Goal: Task Accomplishment & Management: Complete application form

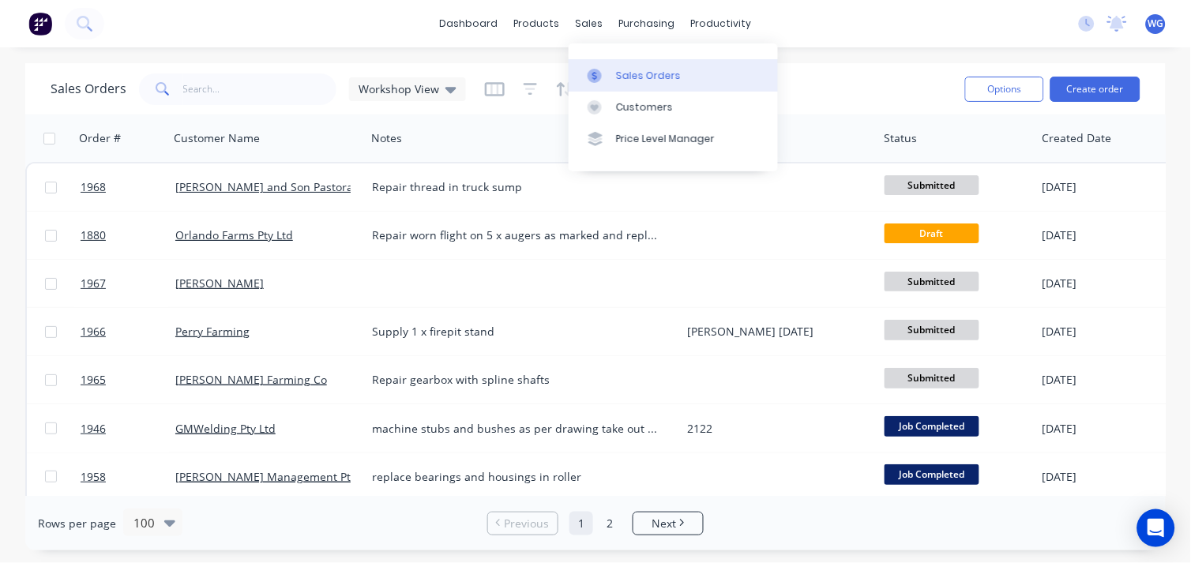
click at [626, 69] on div "Sales Orders" at bounding box center [648, 76] width 65 height 14
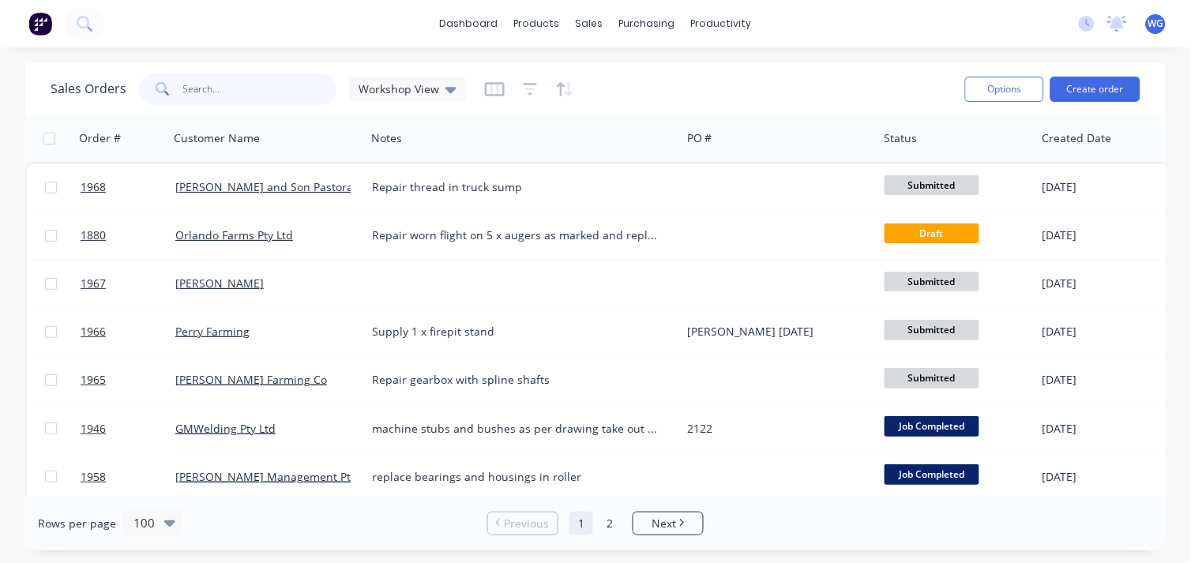
click at [257, 89] on input "text" at bounding box center [260, 89] width 154 height 32
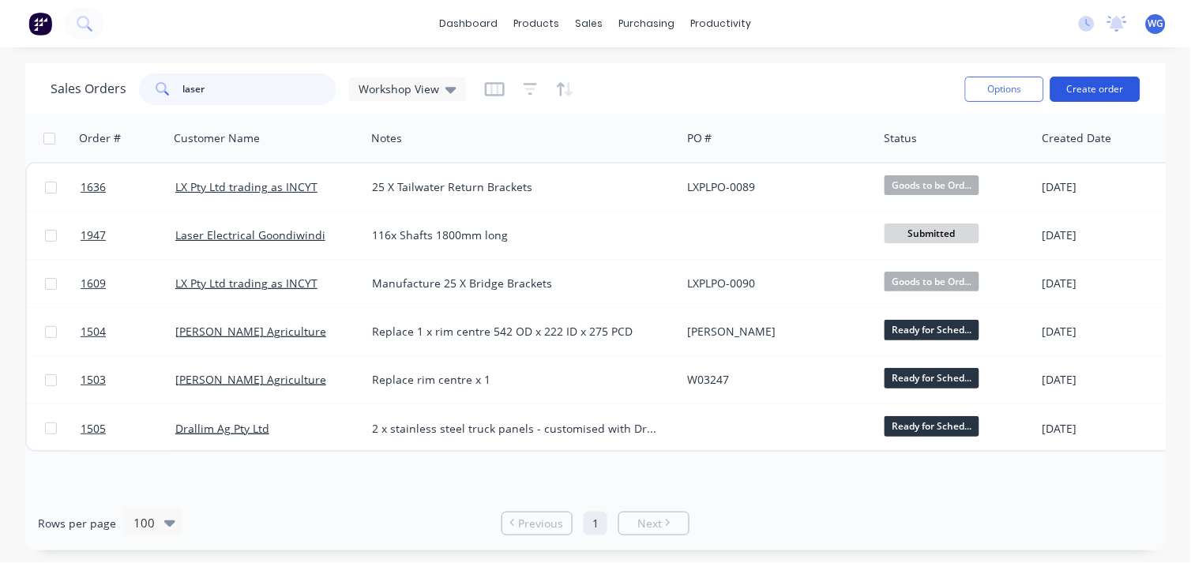
type input "laser"
click at [1114, 81] on button "Create order" at bounding box center [1095, 89] width 90 height 25
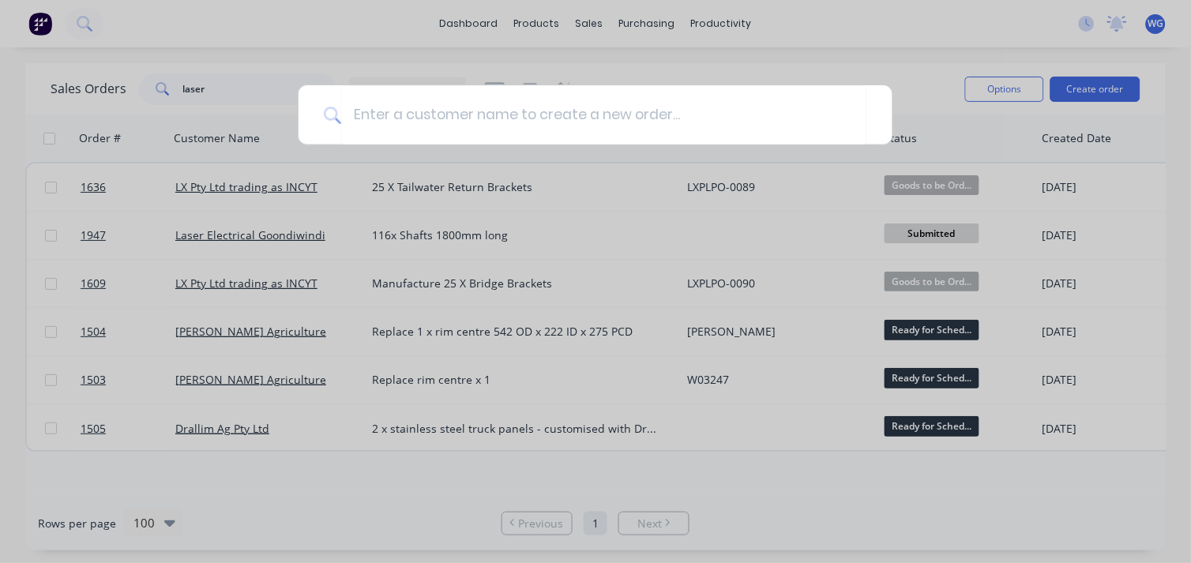
click at [178, 73] on div at bounding box center [595, 281] width 1191 height 563
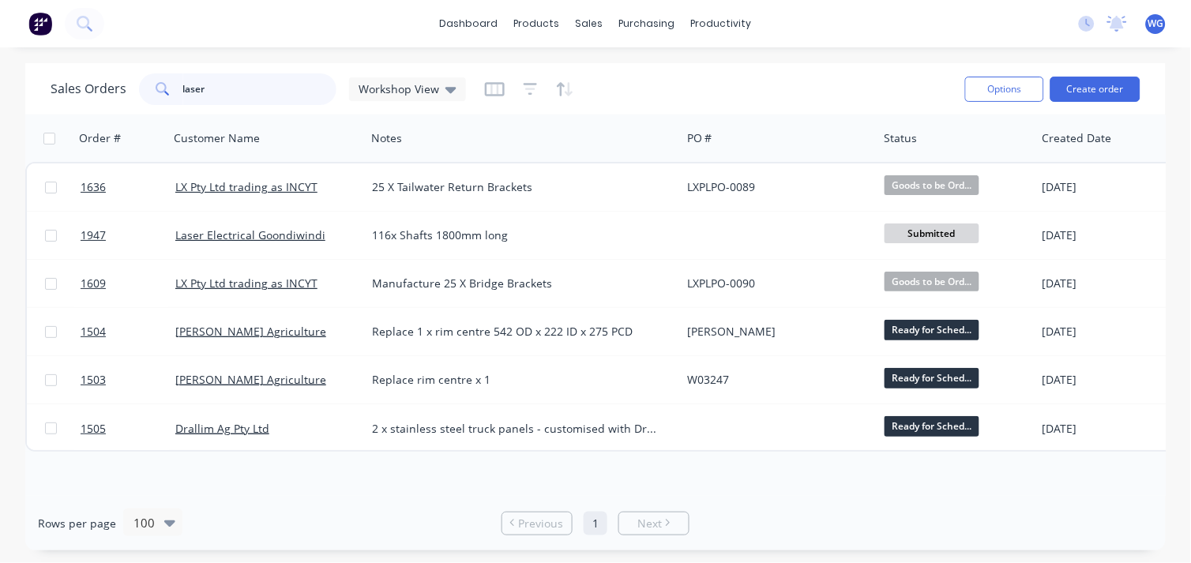
drag, startPoint x: 217, startPoint y: 84, endPoint x: 66, endPoint y: 101, distance: 151.8
click at [66, 101] on div "Sales Orders laser Workshop View" at bounding box center [258, 89] width 415 height 32
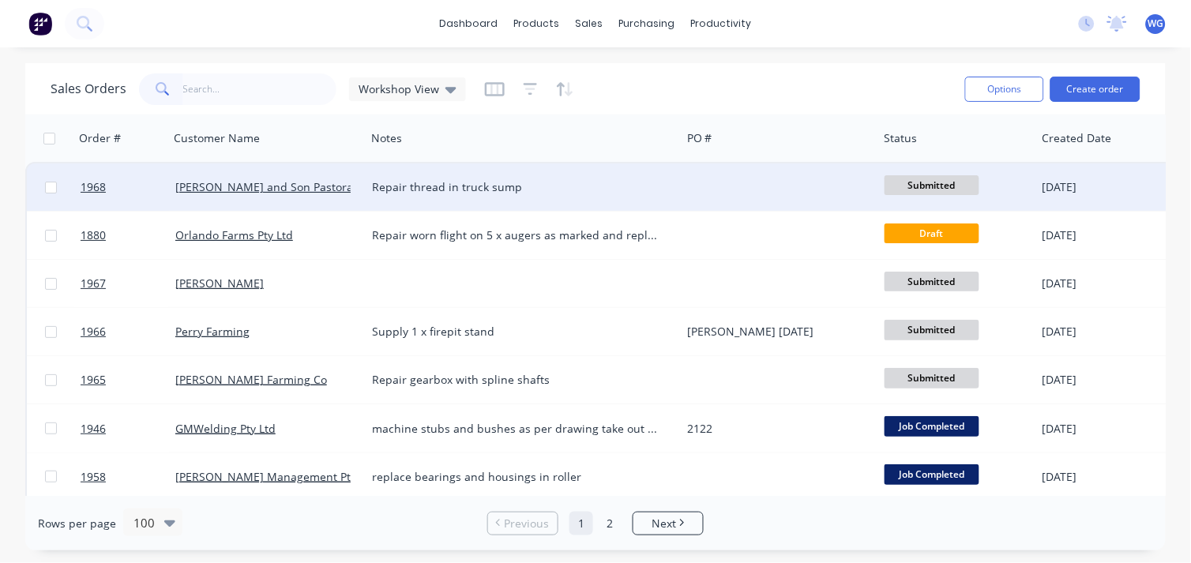
click at [550, 183] on div "Repair thread in truck sump" at bounding box center [515, 187] width 287 height 16
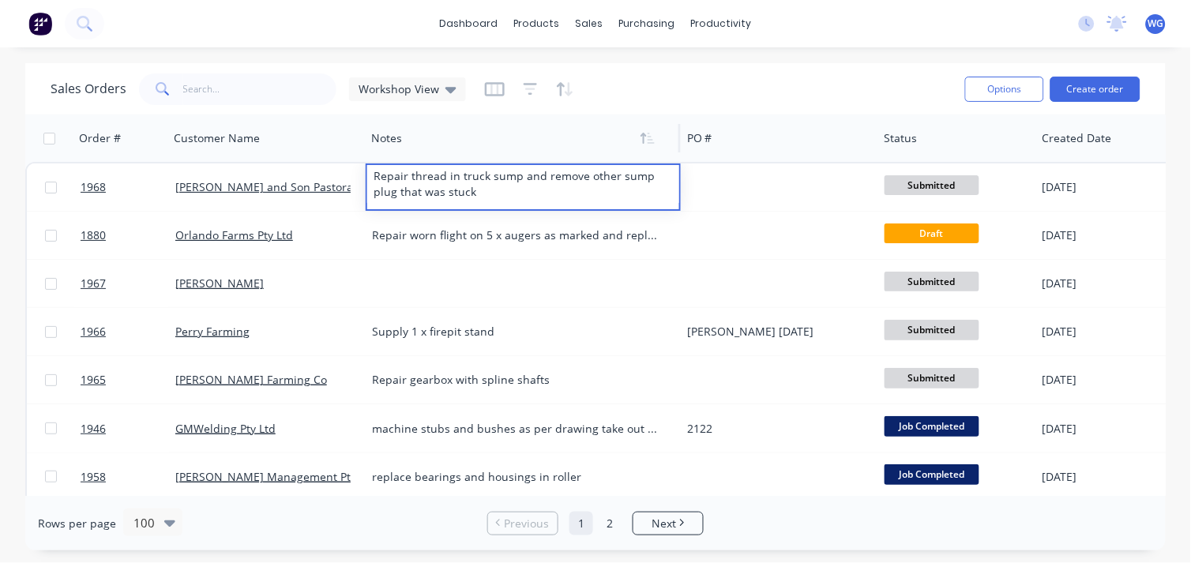
click at [600, 125] on div at bounding box center [515, 138] width 288 height 32
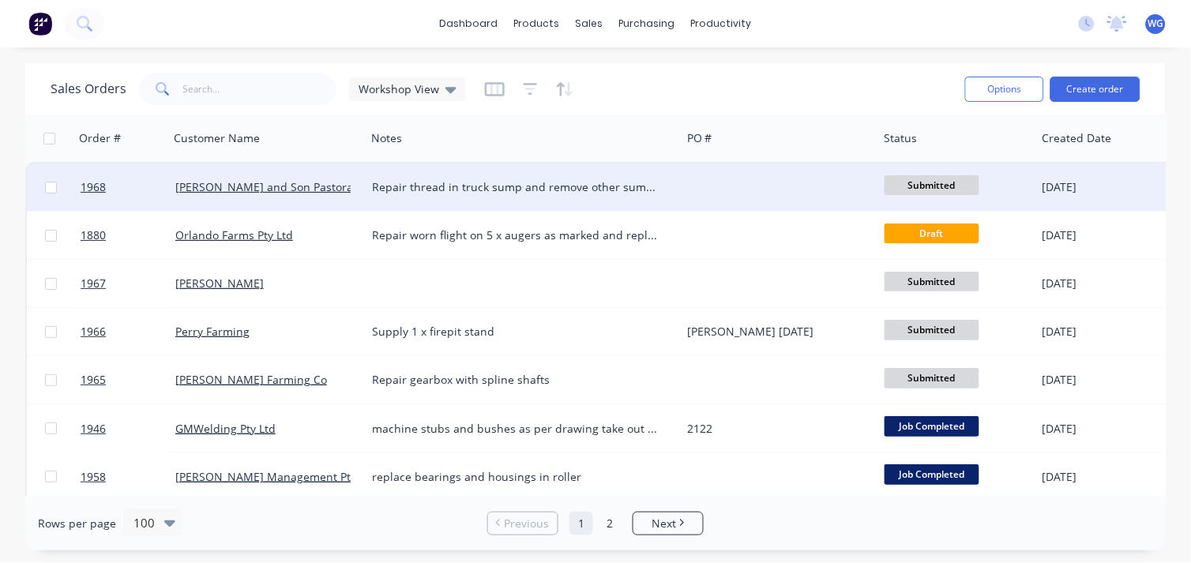
click at [659, 183] on div "Repair thread in truck sump and remove other sump plug that was stuck" at bounding box center [523, 187] width 302 height 16
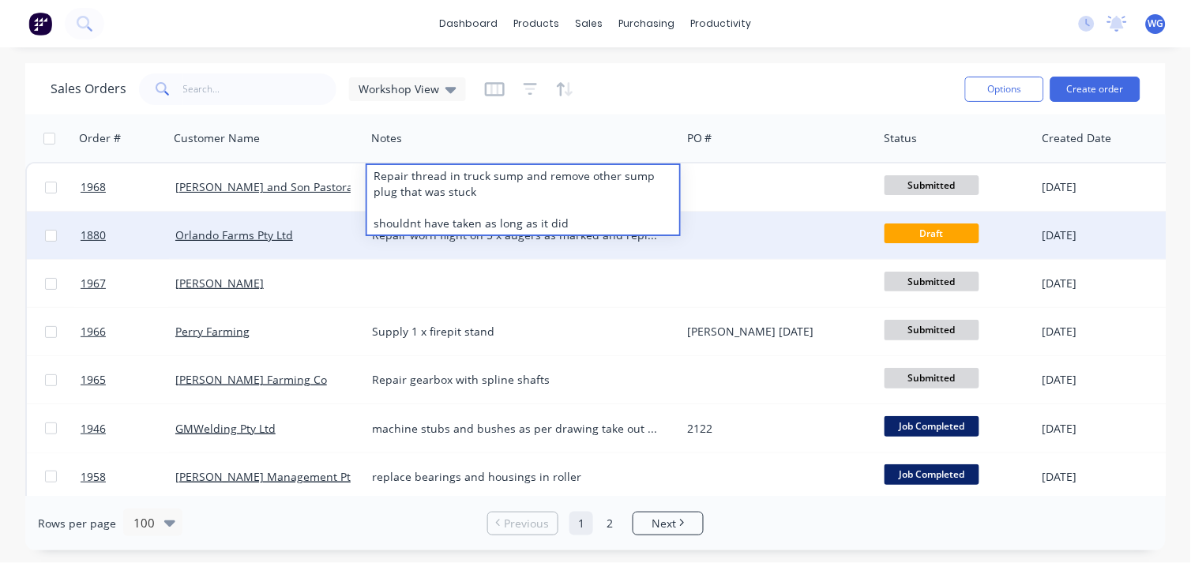
click at [759, 222] on div at bounding box center [779, 235] width 197 height 47
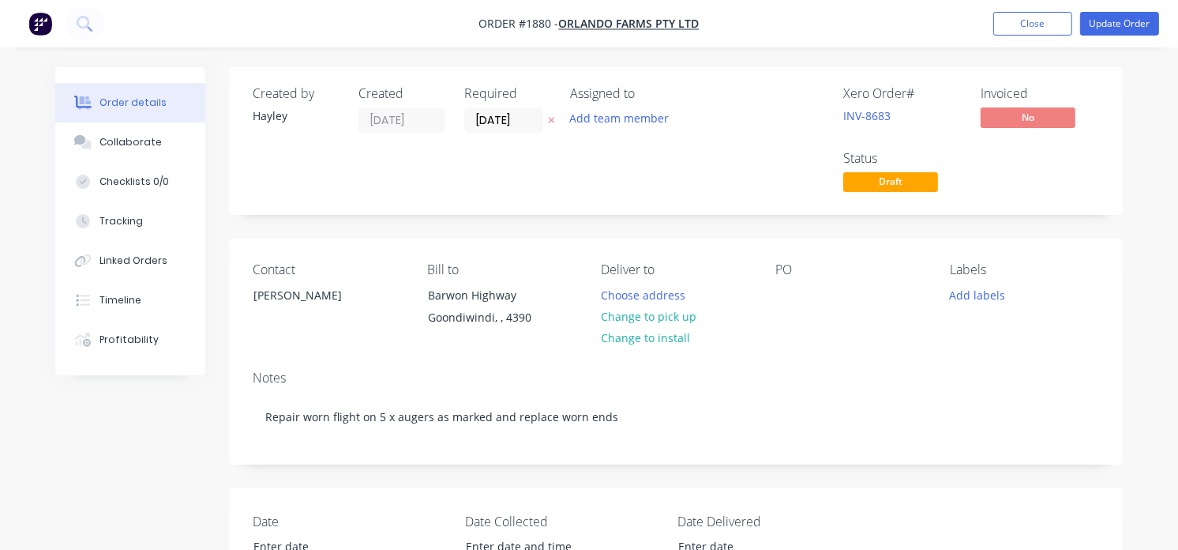
click at [40, 34] on img "button" at bounding box center [40, 24] width 24 height 24
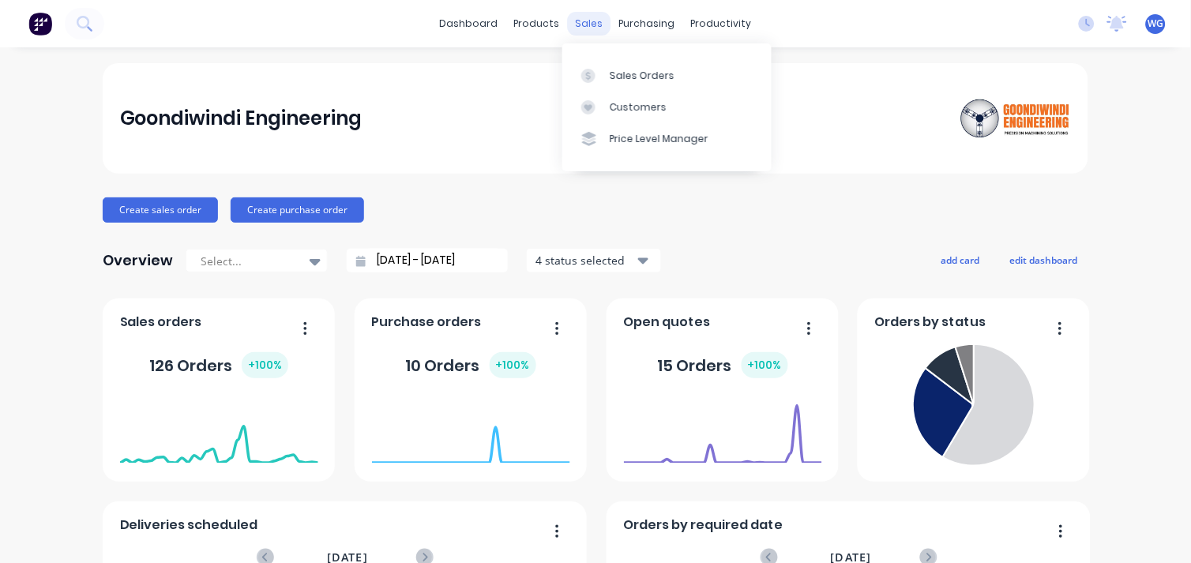
click at [579, 25] on div "sales" at bounding box center [589, 24] width 43 height 24
click at [618, 66] on link "Sales Orders" at bounding box center [666, 75] width 209 height 32
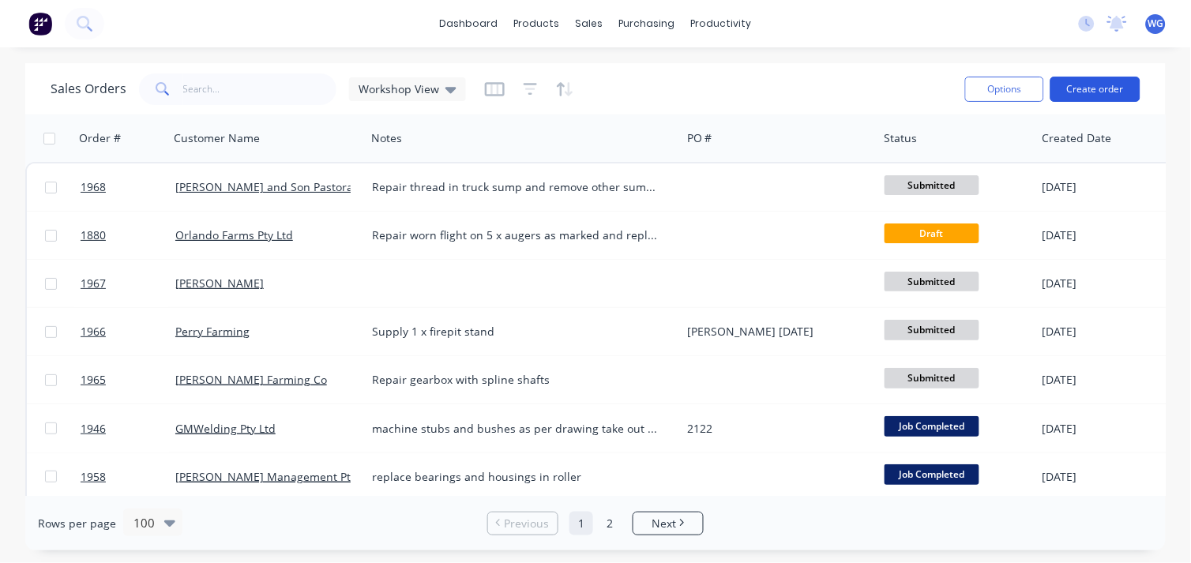
click at [1095, 92] on button "Create order" at bounding box center [1095, 89] width 90 height 25
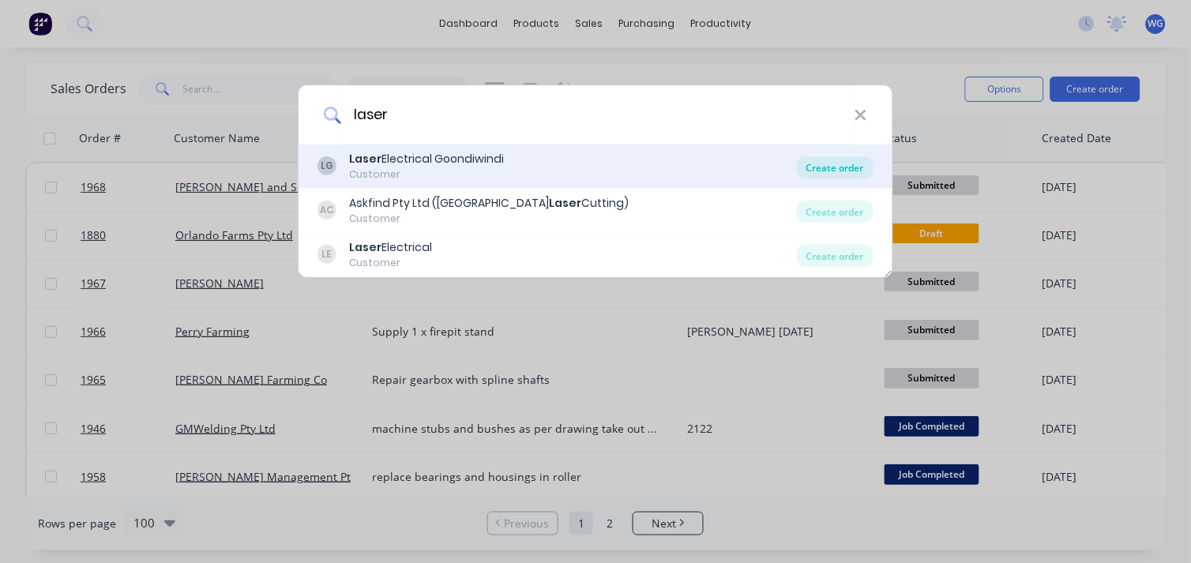
type input "laser"
click at [841, 164] on div "Create order" at bounding box center [835, 167] width 77 height 22
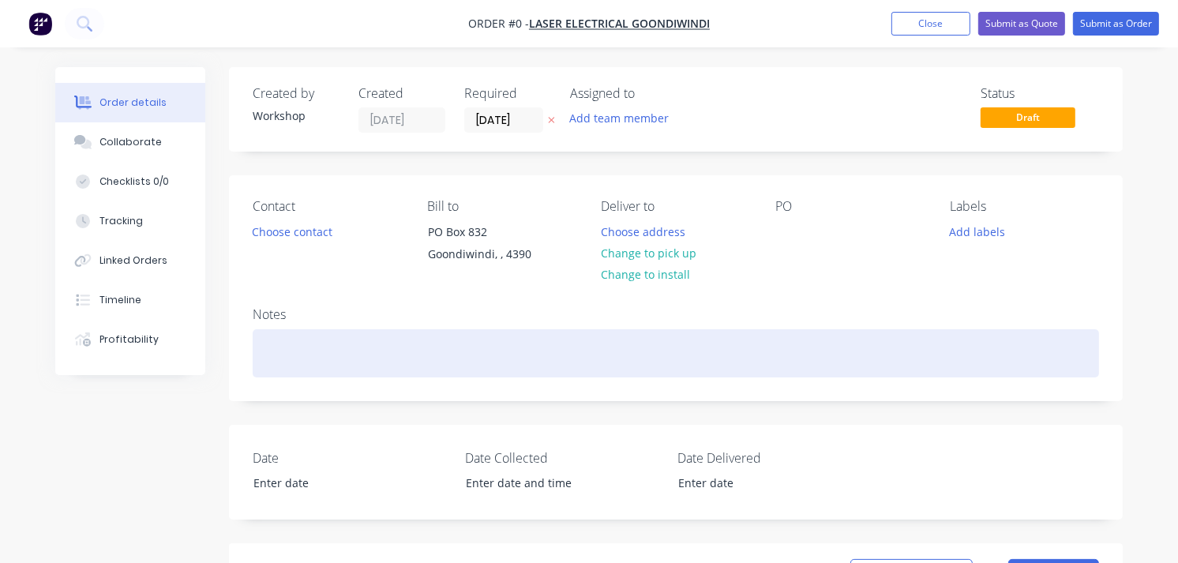
click at [283, 340] on div at bounding box center [676, 353] width 847 height 48
click at [374, 350] on div "make M50 contuit" at bounding box center [676, 353] width 847 height 48
click at [343, 350] on div "make M50 contuit" at bounding box center [676, 353] width 847 height 48
click at [381, 355] on div "make M50 conduit" at bounding box center [676, 353] width 847 height 48
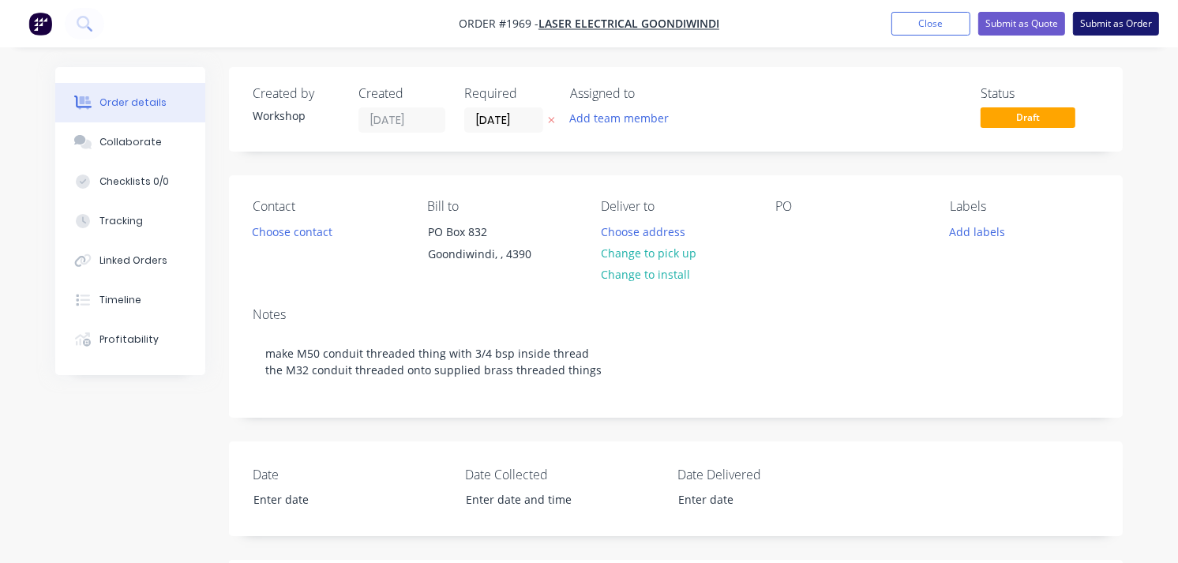
click at [1114, 17] on button "Submit as Order" at bounding box center [1116, 24] width 86 height 24
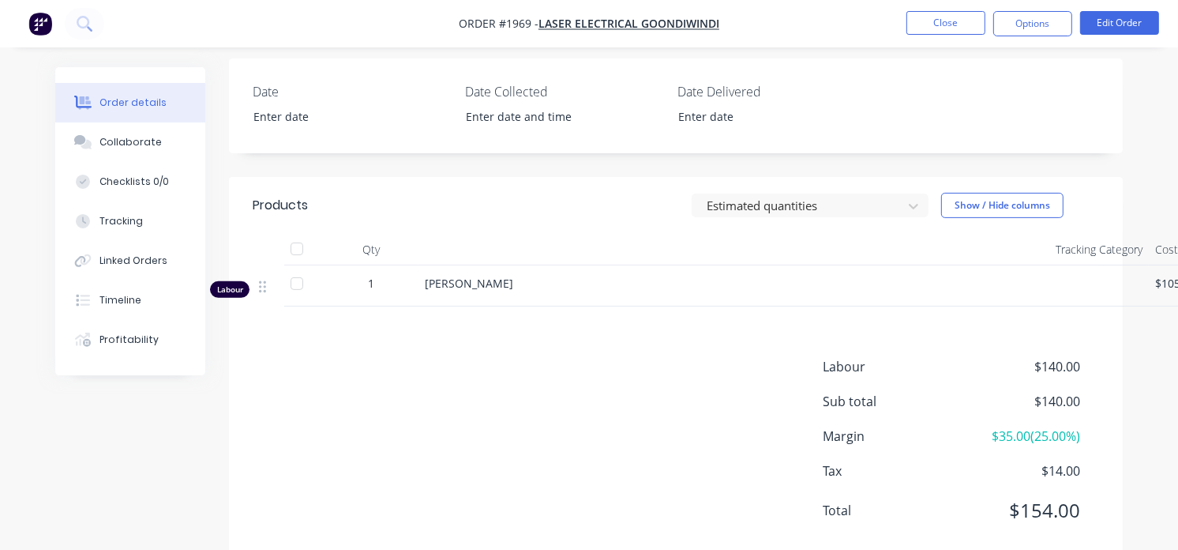
scroll to position [449, 0]
click at [459, 355] on div "Products Estimated quantities Show / Hide columns Qty Tracking Category Cost Ma…" at bounding box center [676, 368] width 894 height 387
click at [1119, 26] on button "Edit Order" at bounding box center [1119, 23] width 79 height 24
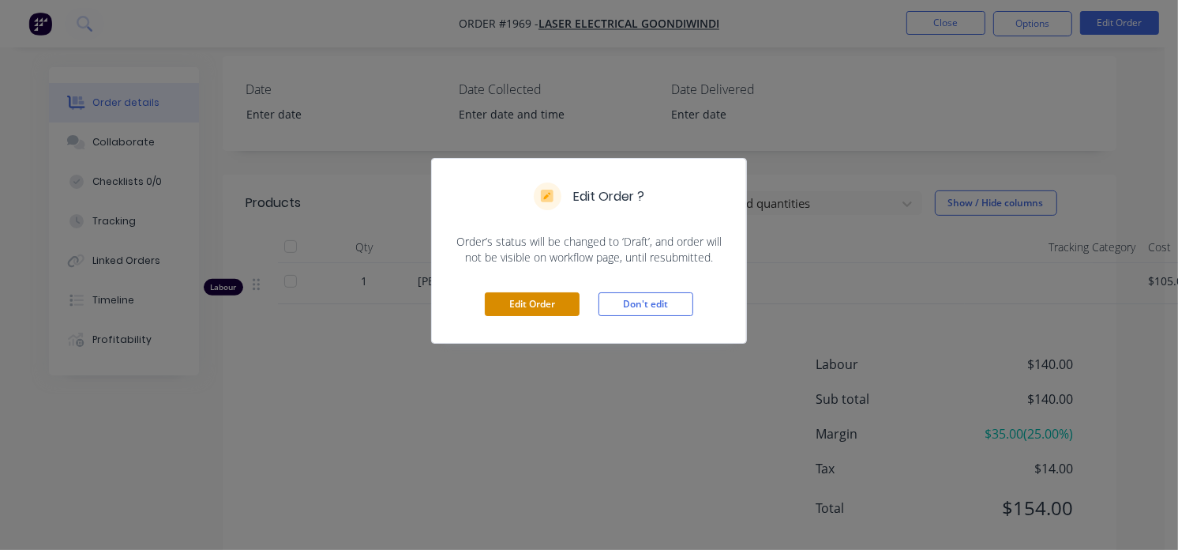
click at [534, 295] on button "Edit Order" at bounding box center [532, 304] width 95 height 24
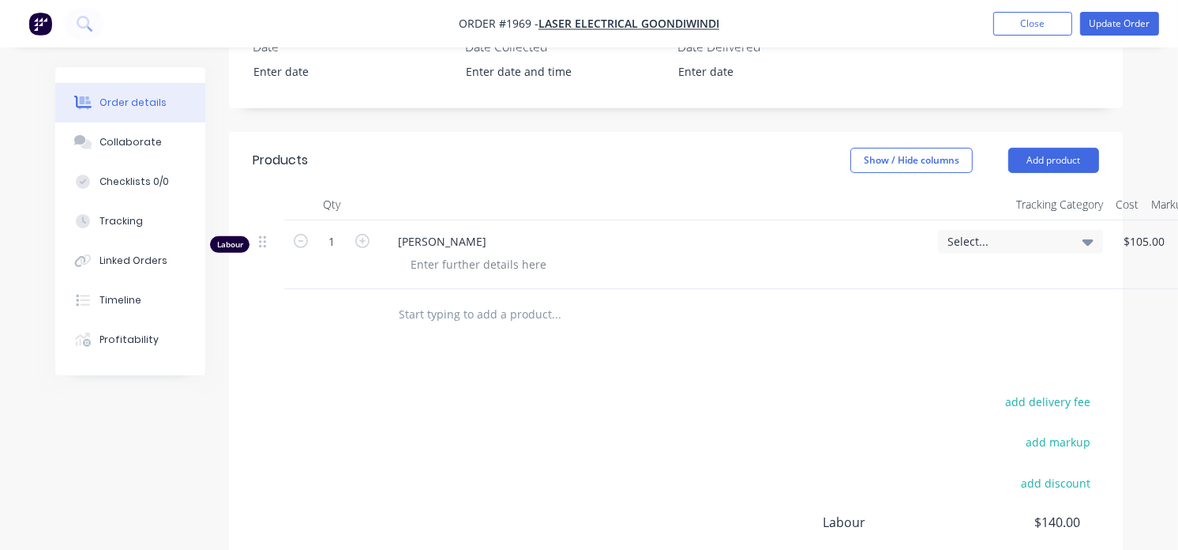
scroll to position [499, 0]
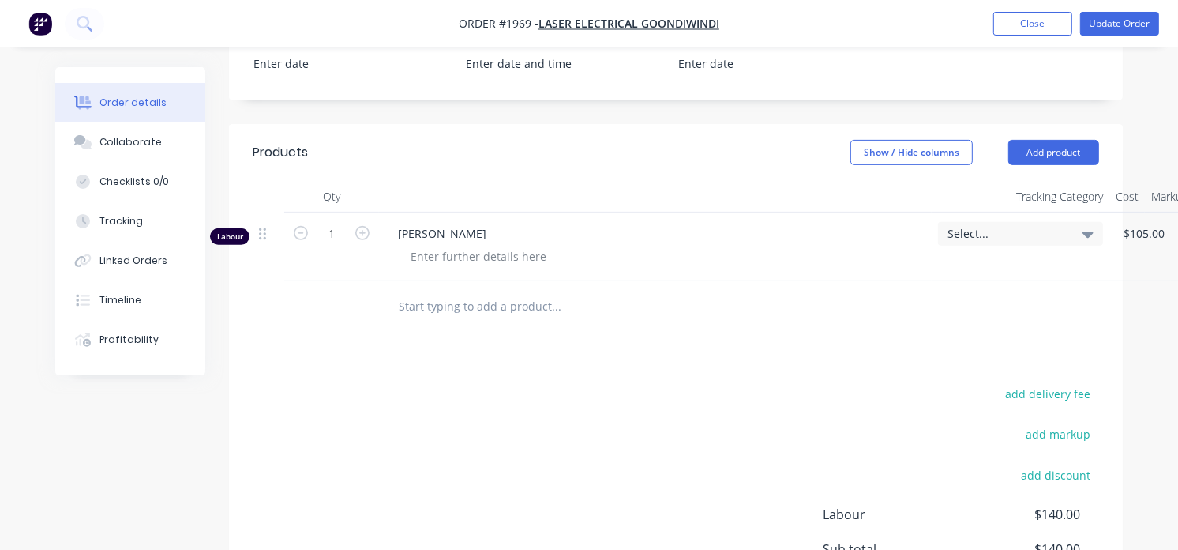
click at [504, 332] on div at bounding box center [663, 306] width 569 height 51
click at [460, 314] on input "text" at bounding box center [556, 307] width 316 height 32
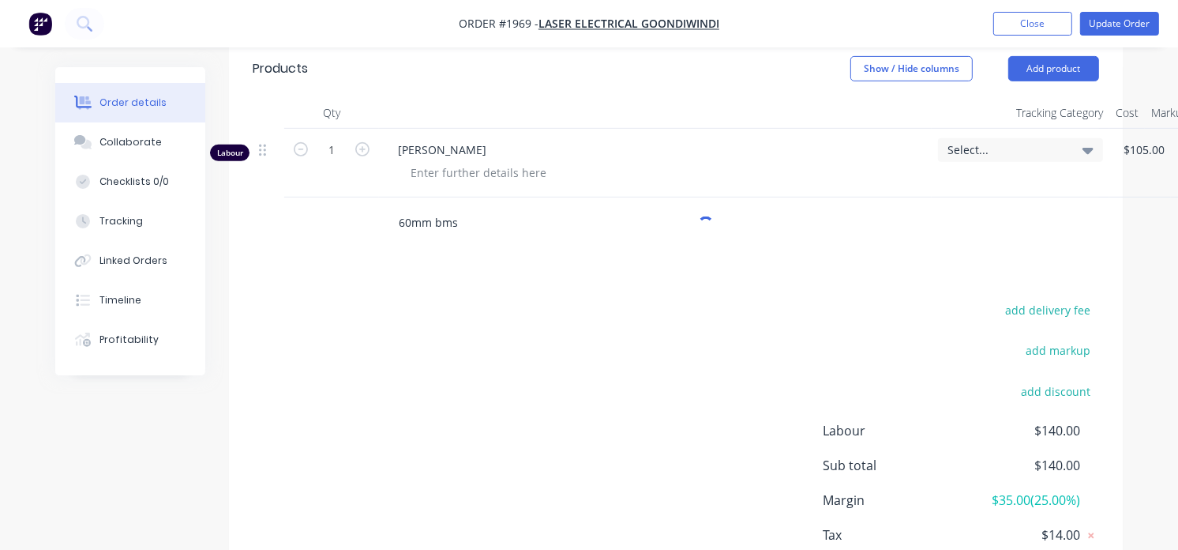
scroll to position [587, 0]
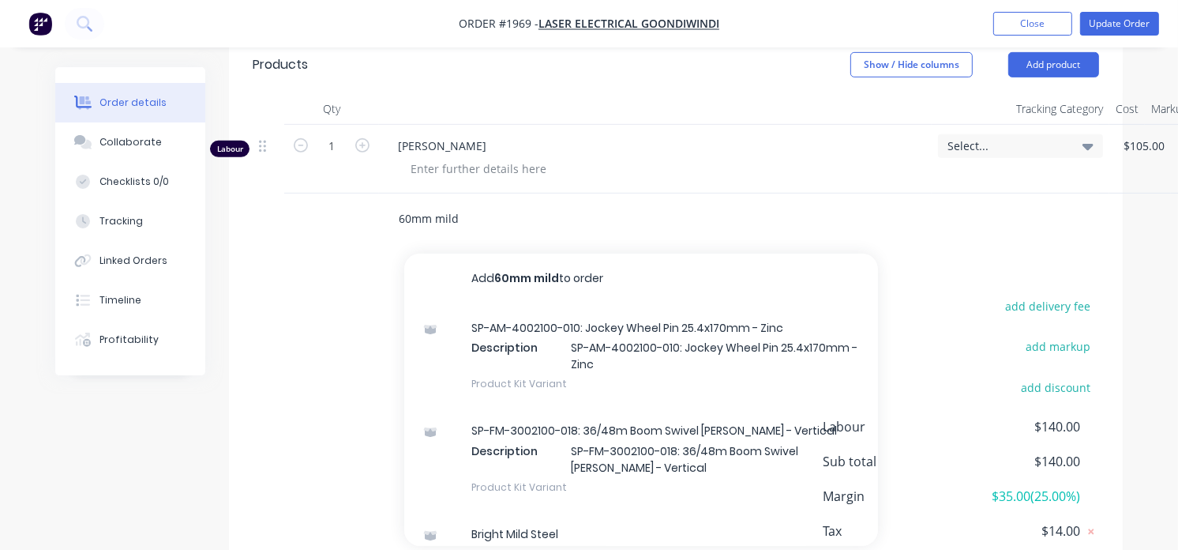
drag, startPoint x: 462, startPoint y: 221, endPoint x: 435, endPoint y: 216, distance: 27.3
click at [435, 216] on input "60mm mild" at bounding box center [556, 219] width 316 height 32
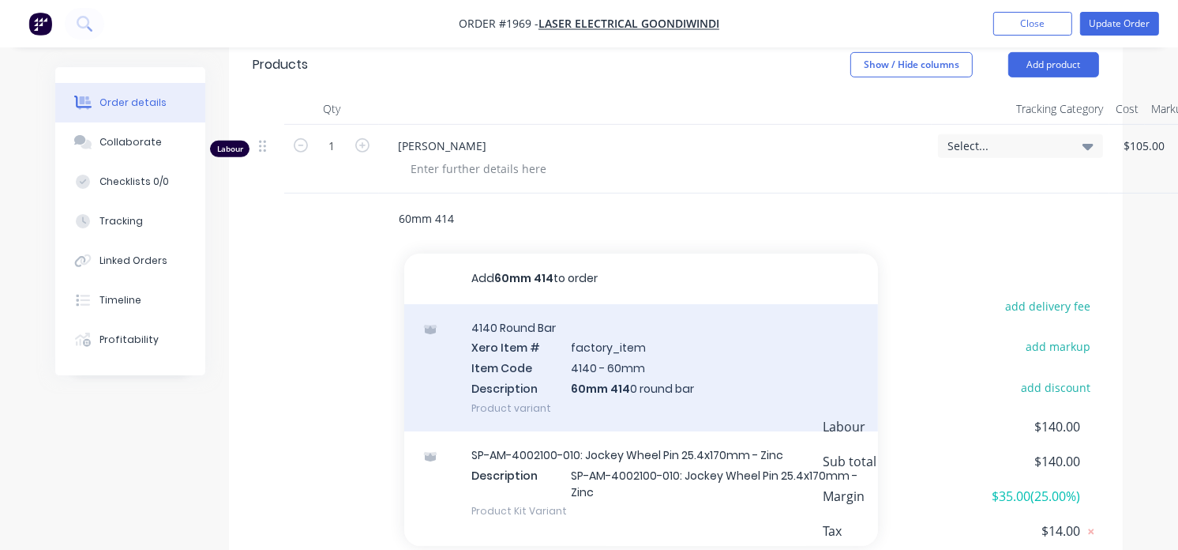
type input "60mm 414"
click at [651, 374] on div "4140 Round Bar Xero Item # factory_item Item Code 4140 - 60mm Description 60mm …" at bounding box center [641, 367] width 474 height 127
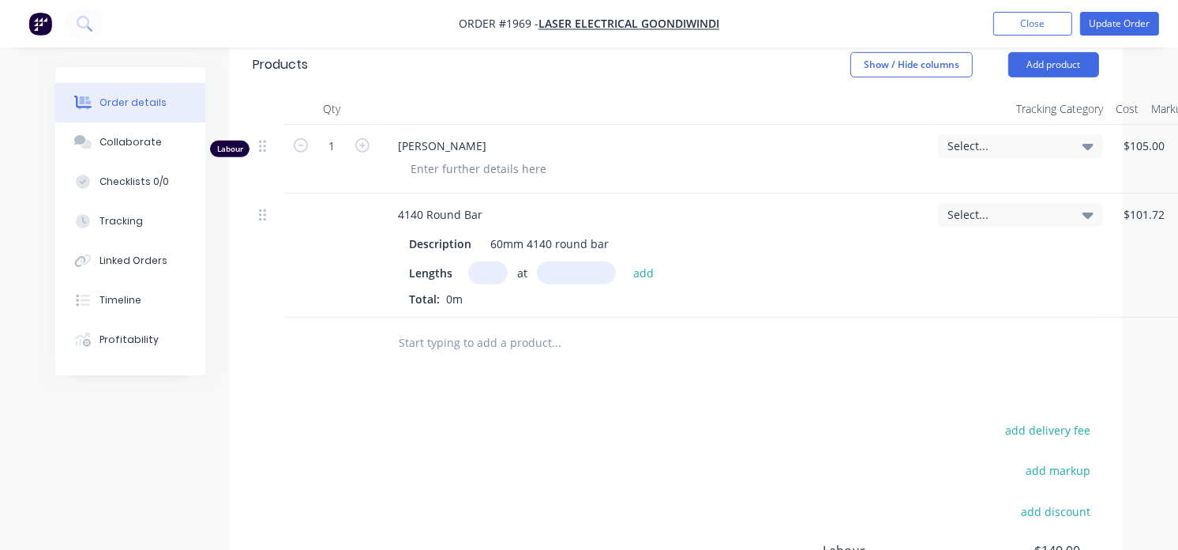
click at [494, 272] on input "text" at bounding box center [487, 272] width 39 height 23
type input "1"
click at [564, 270] on input "text" at bounding box center [576, 272] width 79 height 23
type input "30mm"
click at [640, 277] on button "add" at bounding box center [644, 271] width 37 height 21
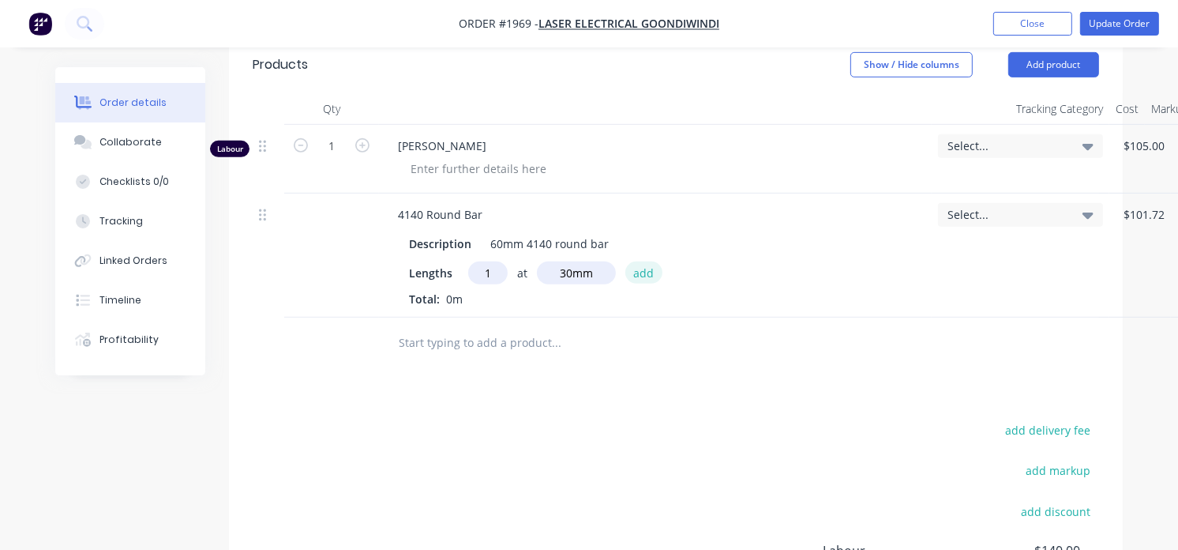
type input "$9.16"
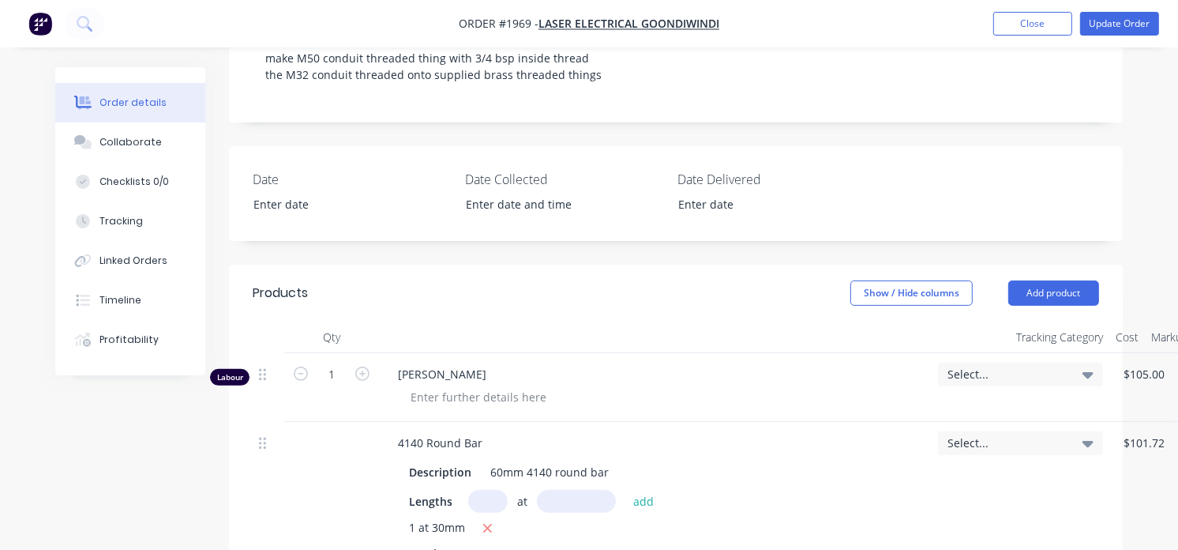
scroll to position [358, 0]
click at [1122, 25] on button "Update Order" at bounding box center [1119, 24] width 79 height 24
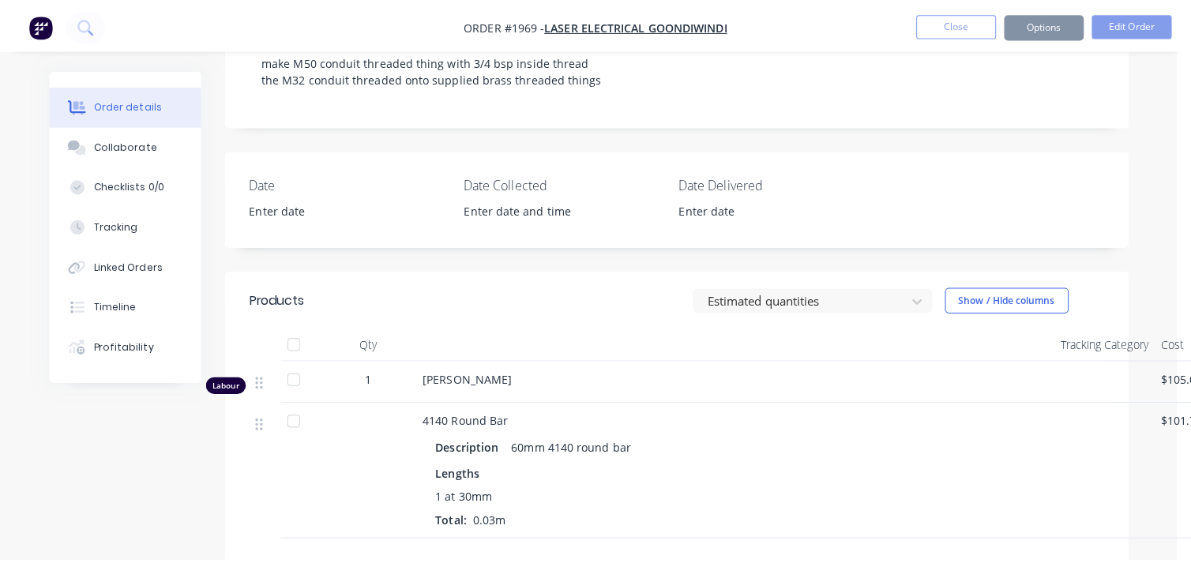
scroll to position [0, 0]
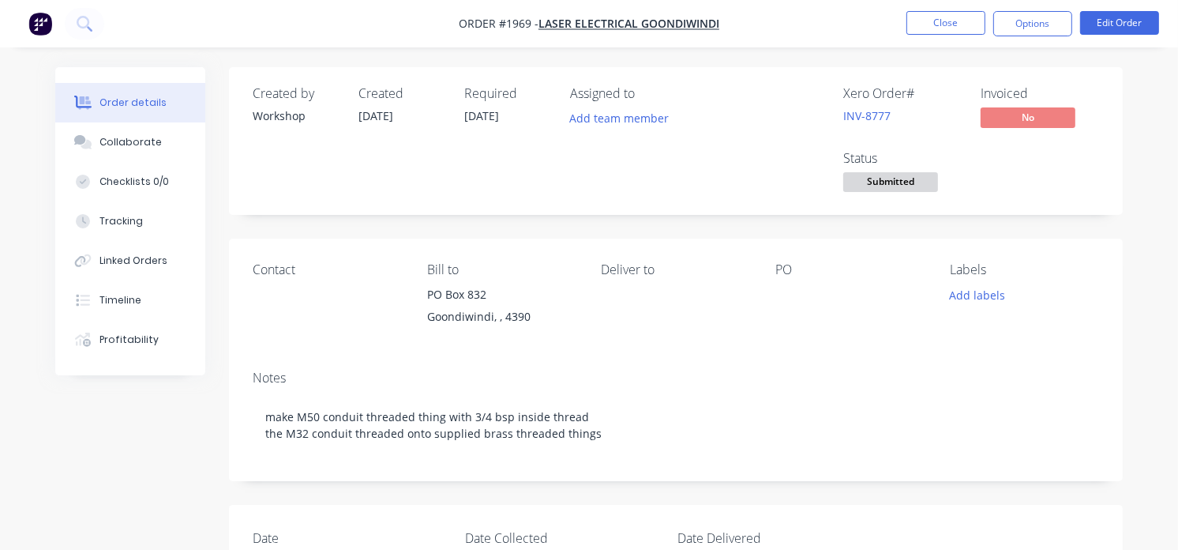
click at [897, 172] on span "Submitted" at bounding box center [891, 182] width 95 height 20
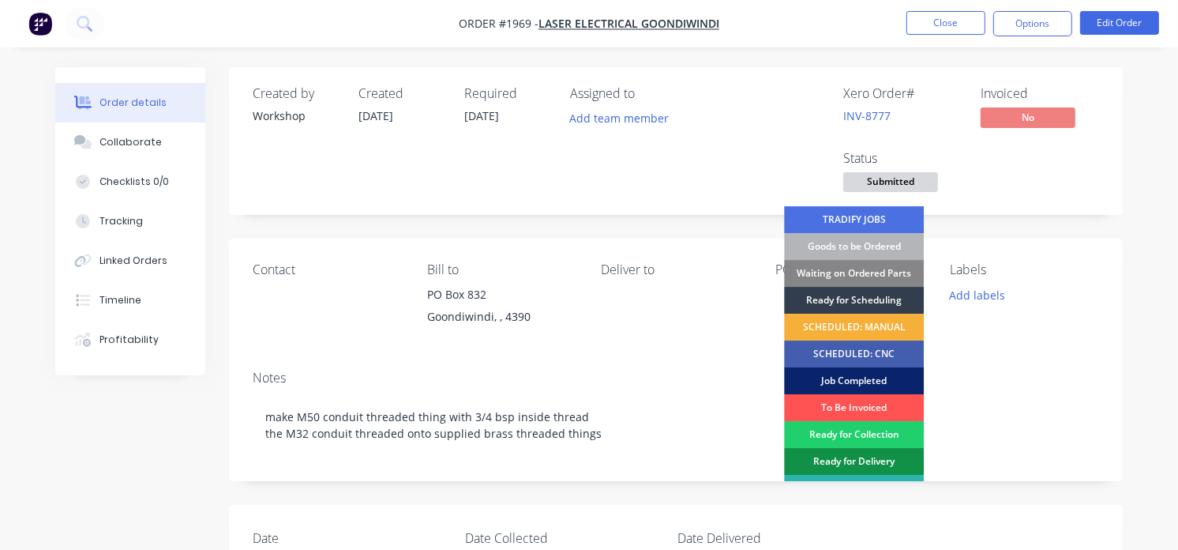
click at [856, 373] on div "Job Completed" at bounding box center [854, 380] width 140 height 27
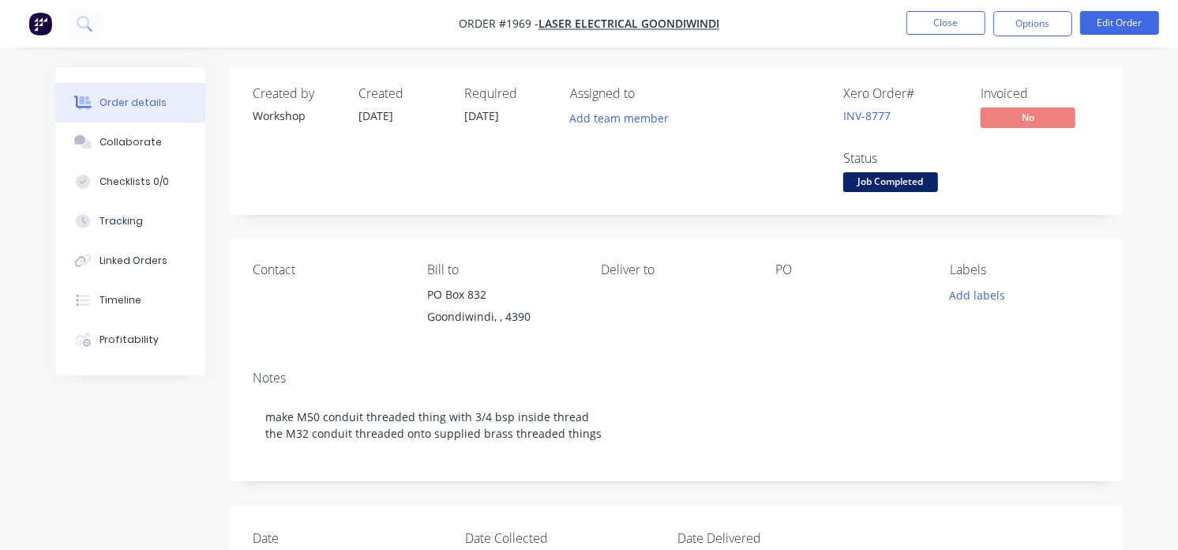
click at [17, 29] on nav "Order #1969 - Laser Electrical Goondiwindi Close Options Edit Order" at bounding box center [589, 23] width 1178 height 47
click at [44, 21] on img "button" at bounding box center [40, 24] width 24 height 24
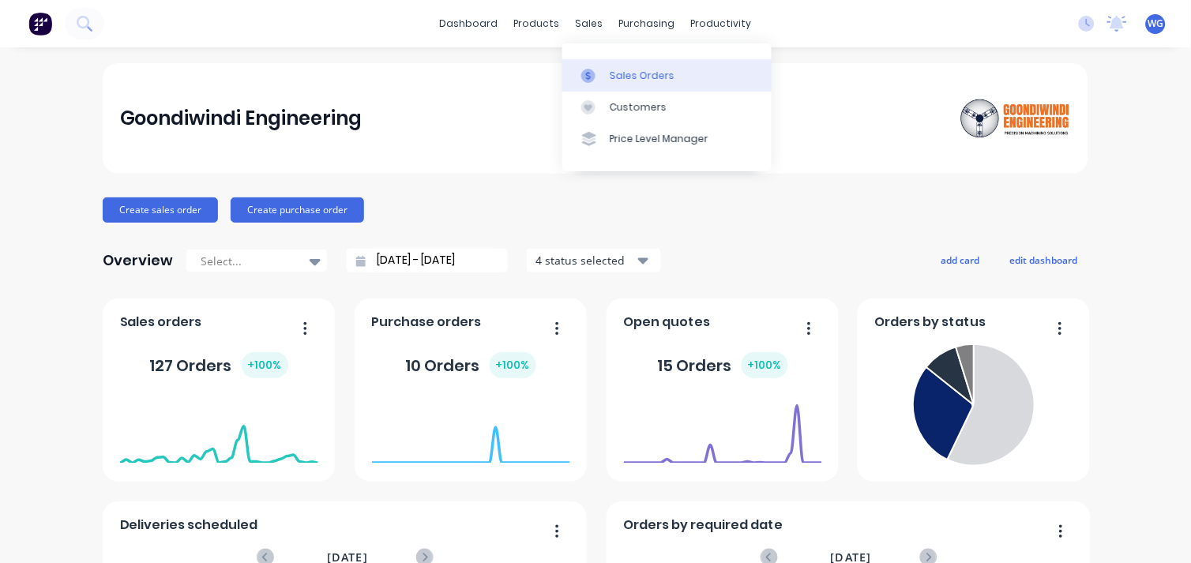
click at [607, 73] on link "Sales Orders" at bounding box center [666, 75] width 209 height 32
